Goal: Information Seeking & Learning: Understand process/instructions

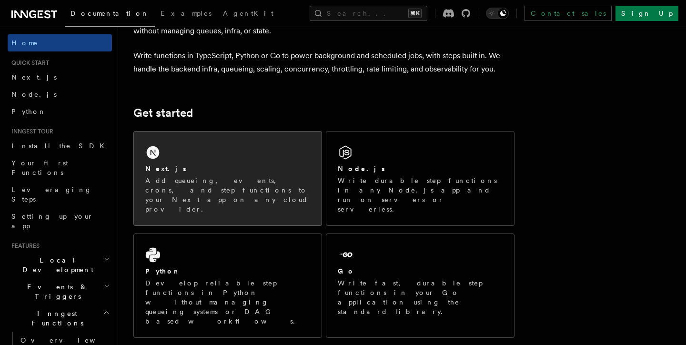
scroll to position [73, 0]
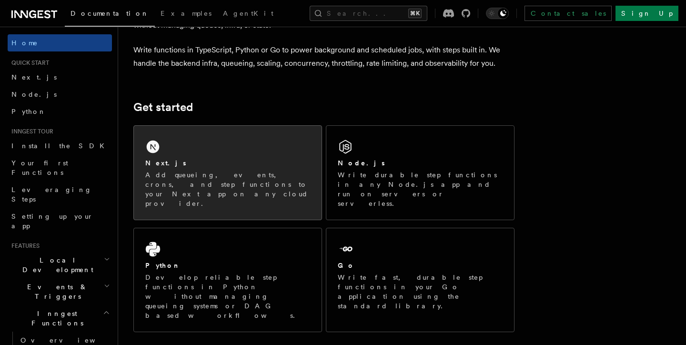
click at [152, 135] on div "Next.js Add queueing, events, crons, and step functions to your Next app on any…" at bounding box center [228, 173] width 188 height 94
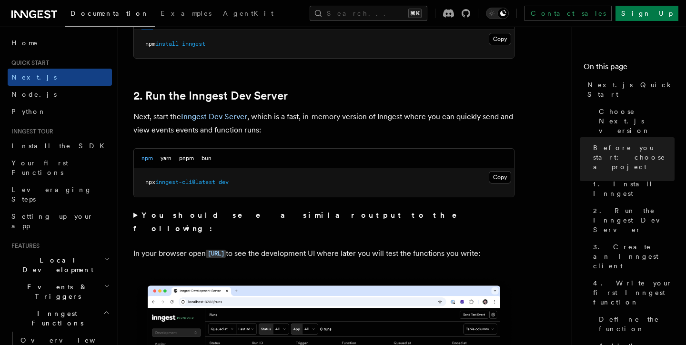
scroll to position [620, 0]
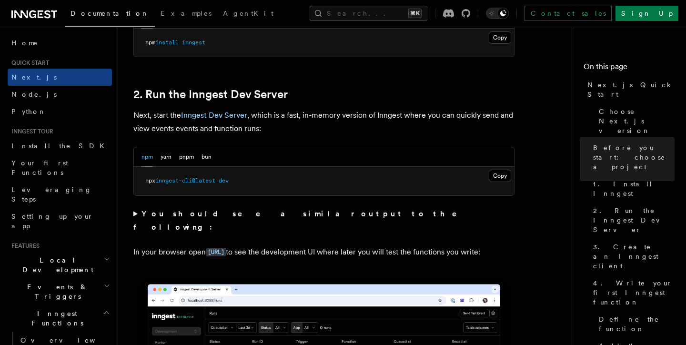
click at [301, 178] on pre "npx inngest-cli@latest dev" at bounding box center [324, 181] width 380 height 29
copy div "npx inngest-cli@latest dev"
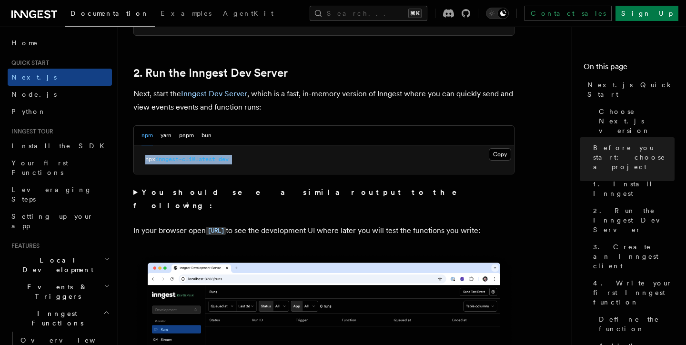
scroll to position [642, 0]
